Goal: Information Seeking & Learning: Find specific fact

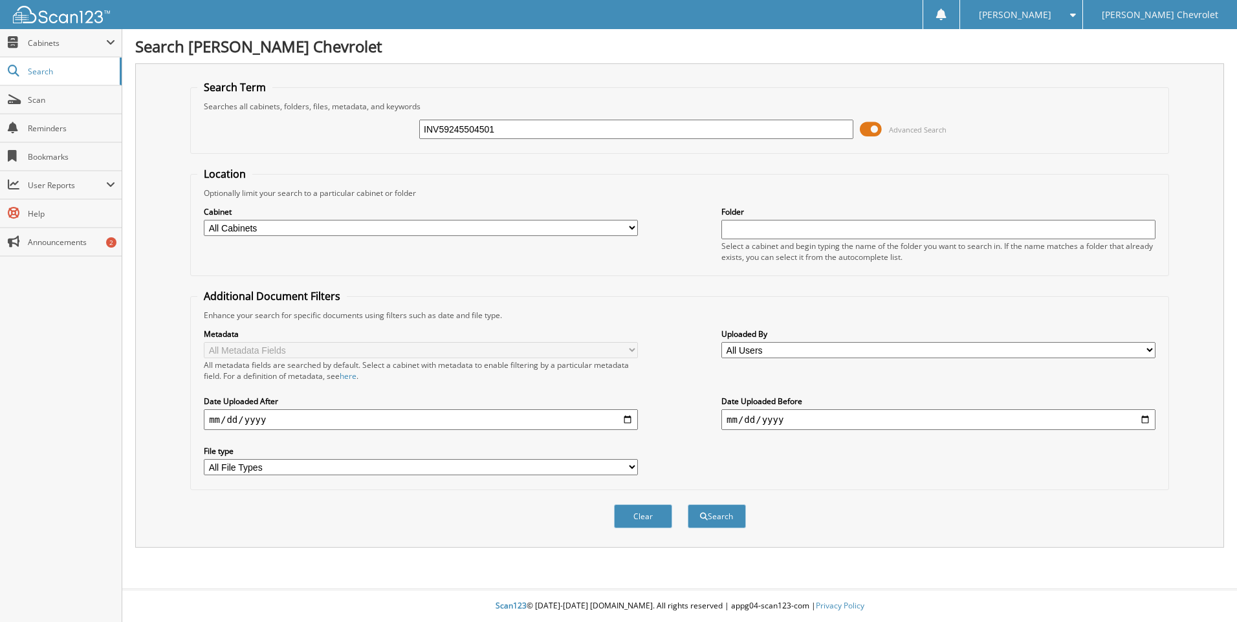
type input "INV59245504501"
click at [688, 505] on button "Search" at bounding box center [717, 517] width 58 height 24
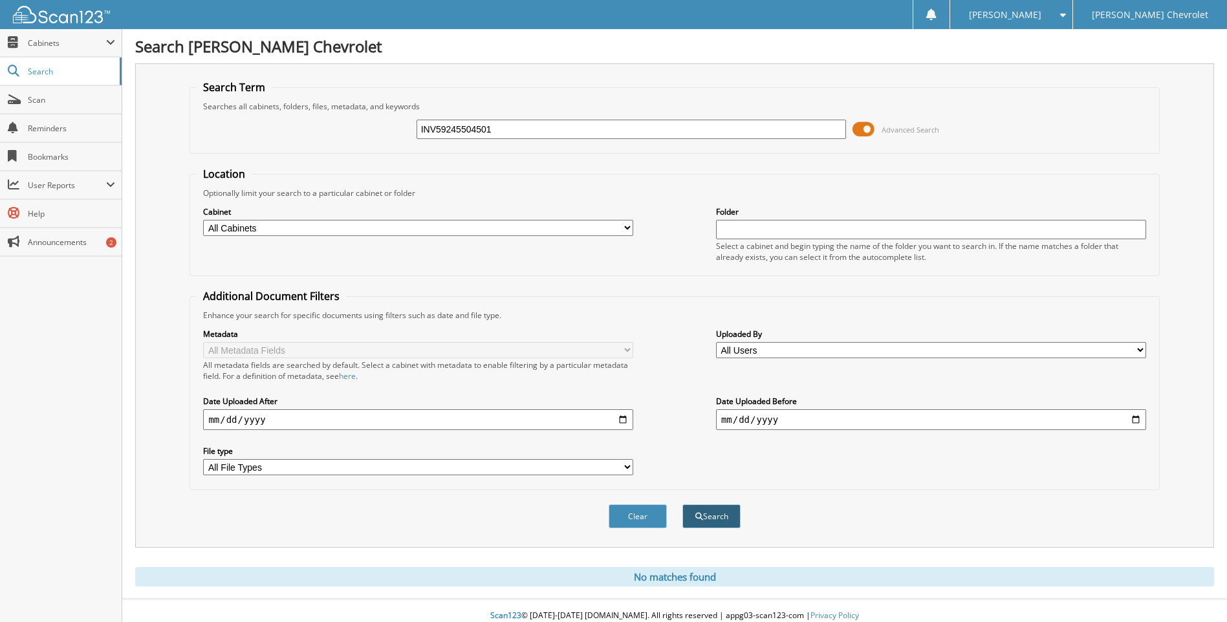
click at [723, 521] on button "Search" at bounding box center [711, 517] width 58 height 24
click at [620, 228] on select "All Cabinets ACCOUNTS PAYABLE NEEDS FILING" at bounding box center [418, 228] width 430 height 16
select select "28003"
click at [203, 220] on select "All Cabinets ACCOUNTS PAYABLE NEEDS FILING" at bounding box center [418, 228] width 430 height 16
click at [710, 514] on button "Search" at bounding box center [711, 517] width 58 height 24
